Goal: Information Seeking & Learning: Learn about a topic

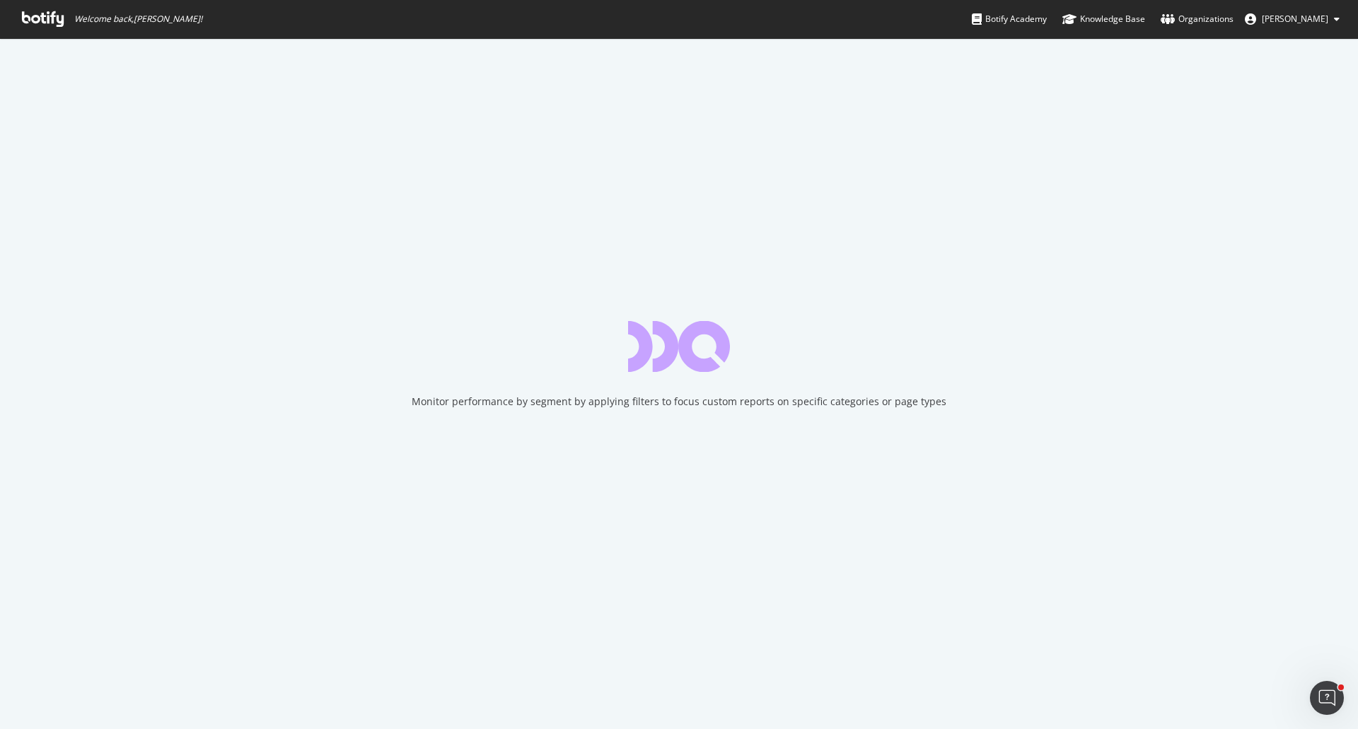
click at [42, 16] on icon at bounding box center [43, 19] width 42 height 16
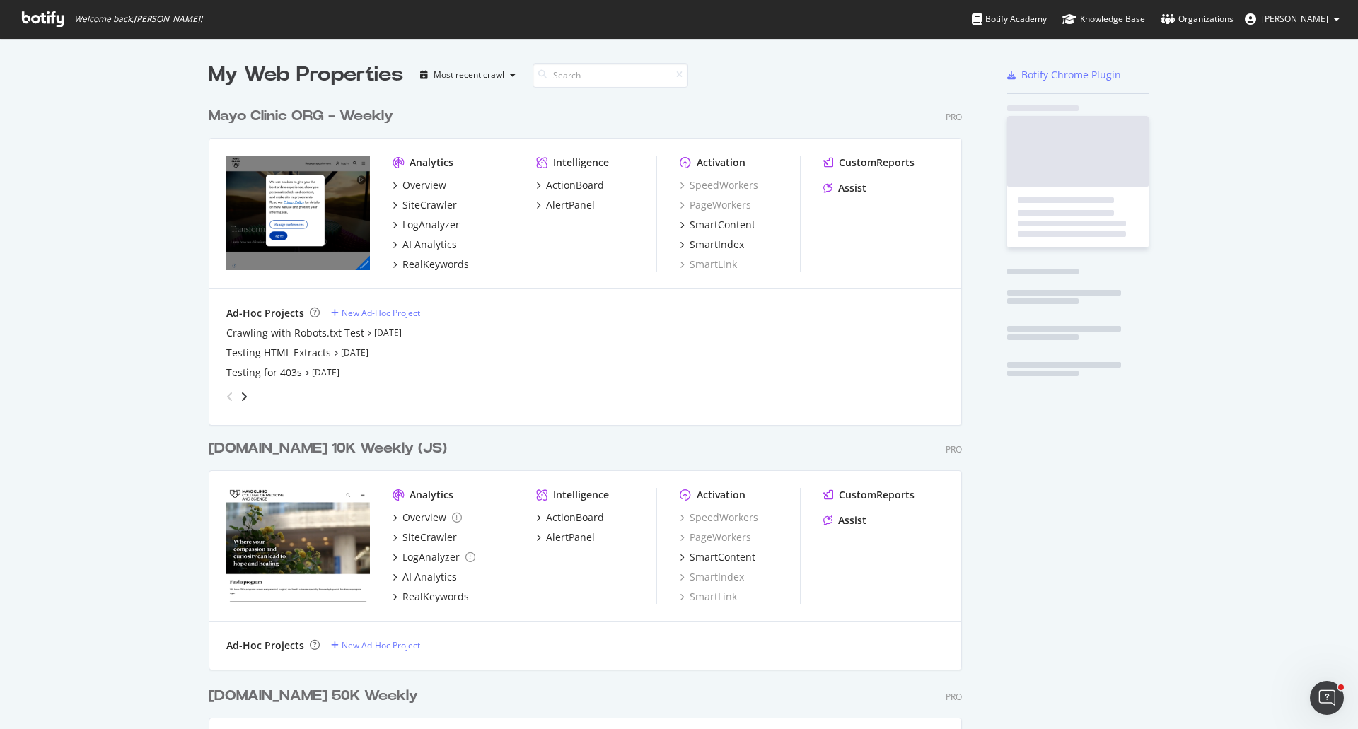
scroll to position [2011, 754]
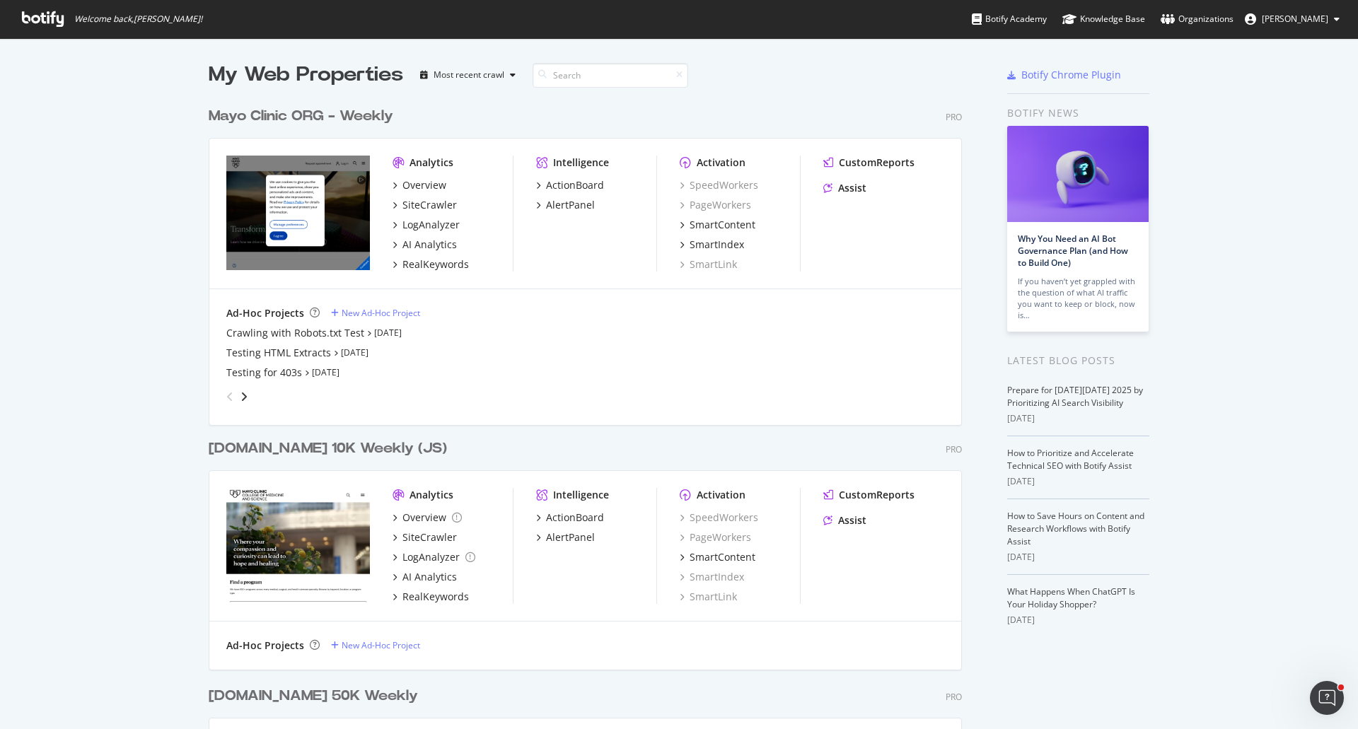
click at [431, 215] on div "Overview SiteCrawler LogAnalyzer AI Analytics RealKeywords" at bounding box center [453, 224] width 120 height 93
click at [432, 218] on div "LogAnalyzer" at bounding box center [431, 225] width 57 height 14
